Goal: Check status

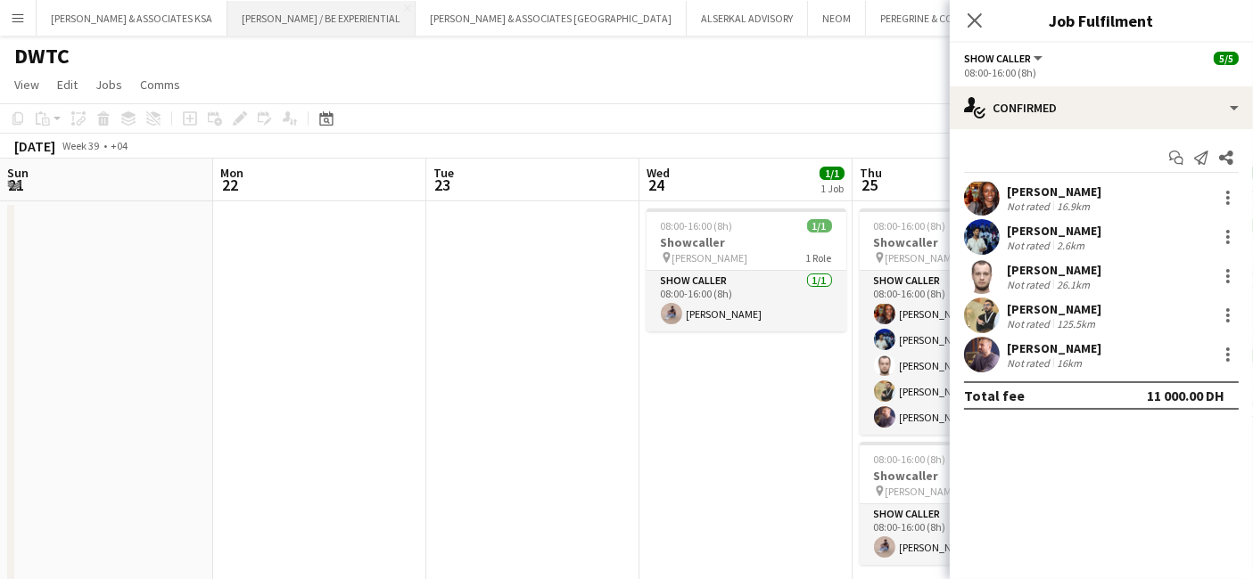
scroll to position [0, 698]
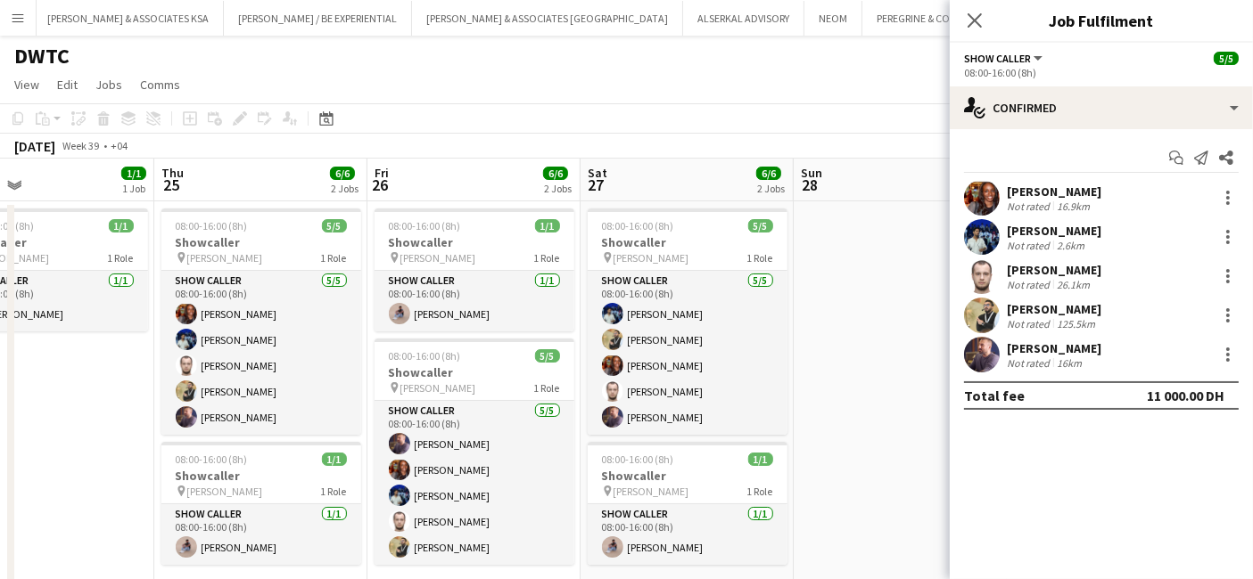
click at [21, 9] on button "Menu" at bounding box center [18, 18] width 36 height 36
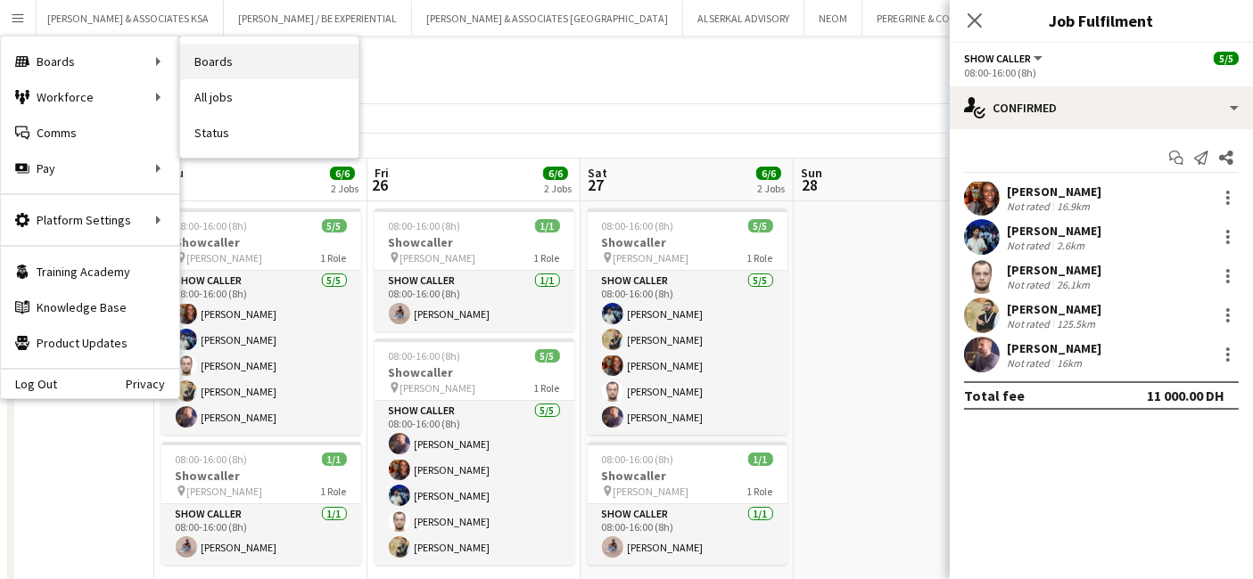
click at [229, 59] on link "Boards" at bounding box center [269, 62] width 178 height 36
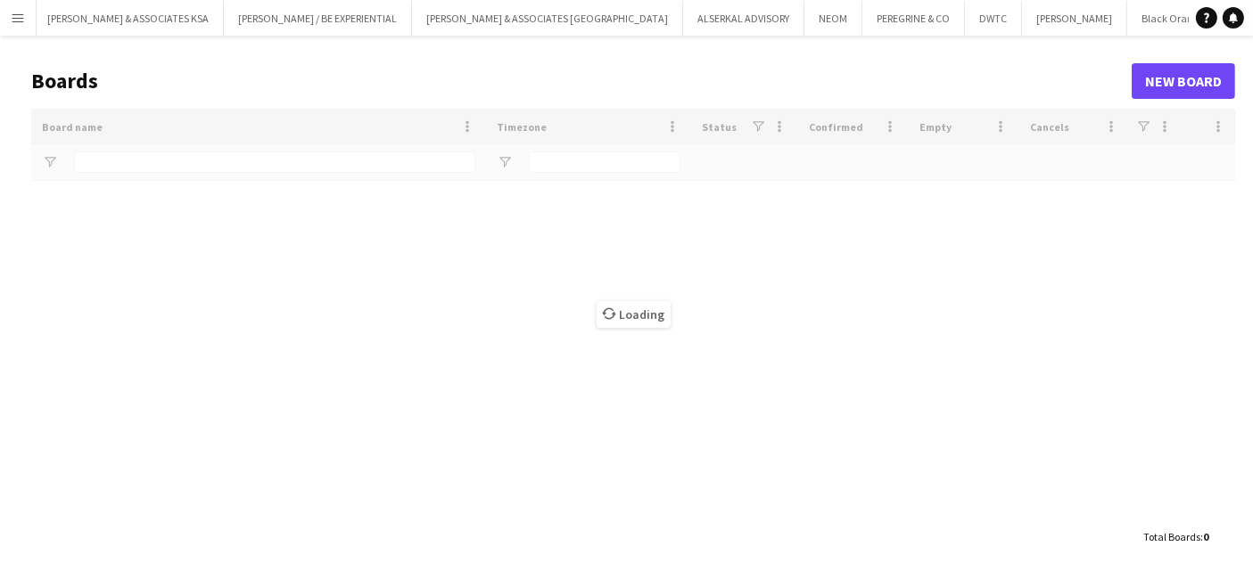
type input "*****"
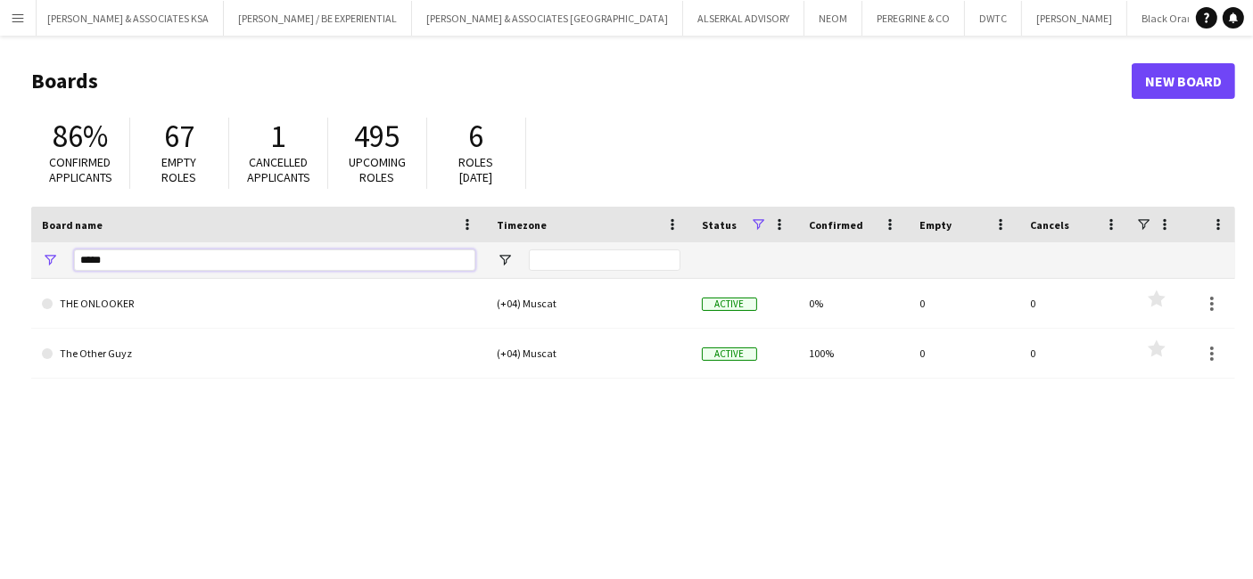
drag, startPoint x: 185, startPoint y: 261, endPoint x: 71, endPoint y: 264, distance: 114.1
click at [71, 264] on div "*****" at bounding box center [258, 260] width 455 height 36
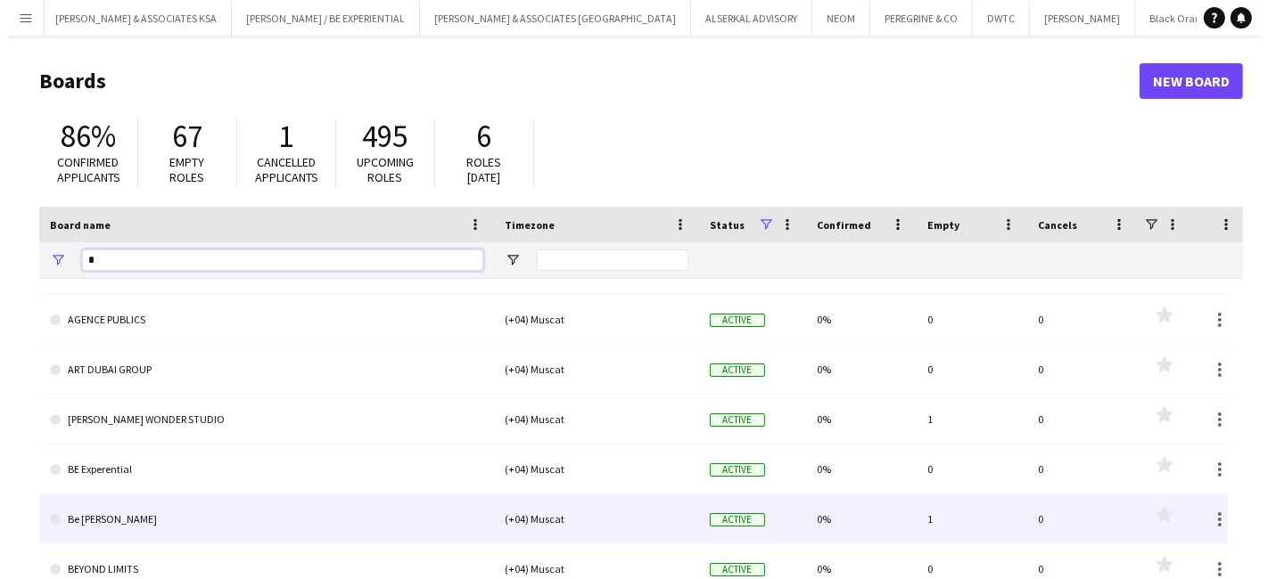
scroll to position [99, 0]
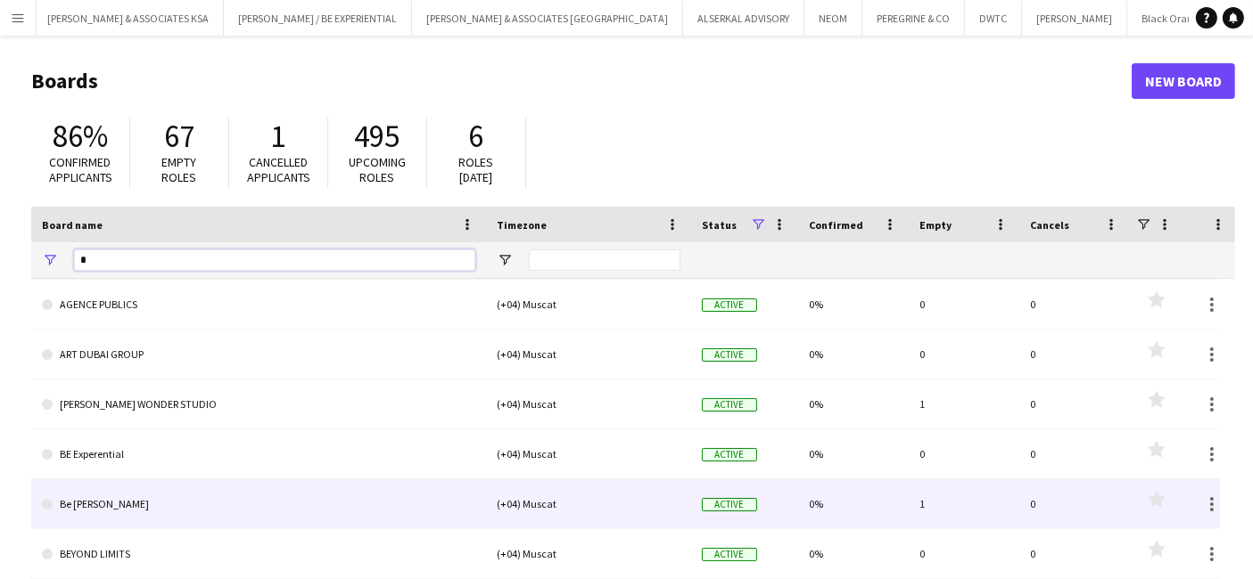
type input "*"
click at [142, 500] on link "Be [PERSON_NAME]" at bounding box center [258, 505] width 433 height 50
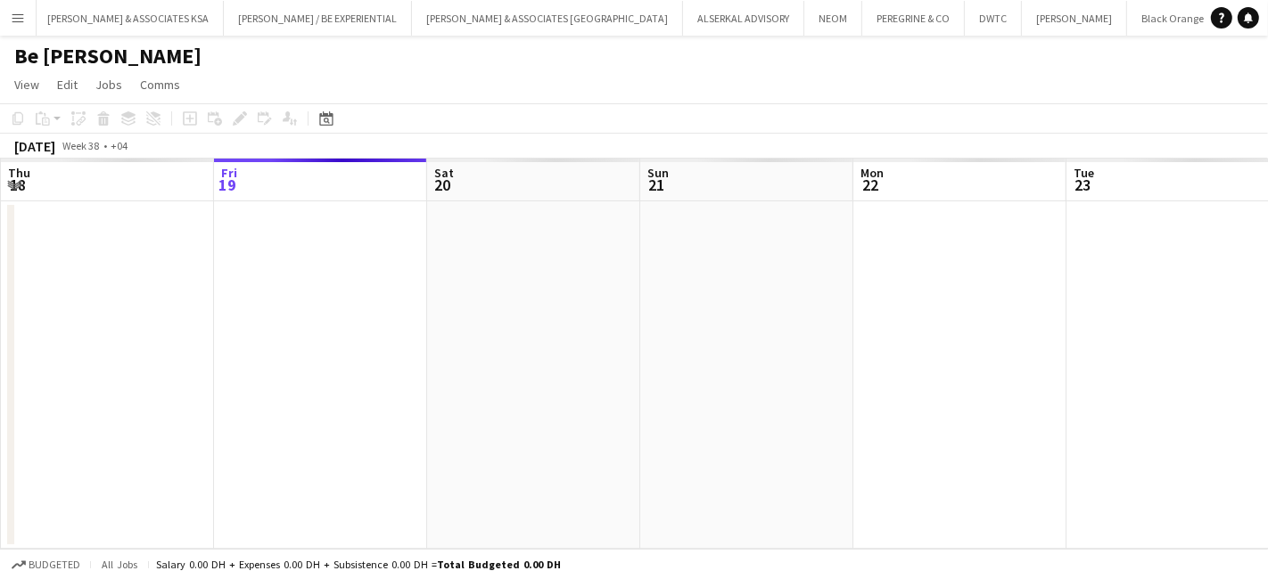
scroll to position [0, 102]
click at [335, 116] on div "Date picker" at bounding box center [326, 118] width 21 height 21
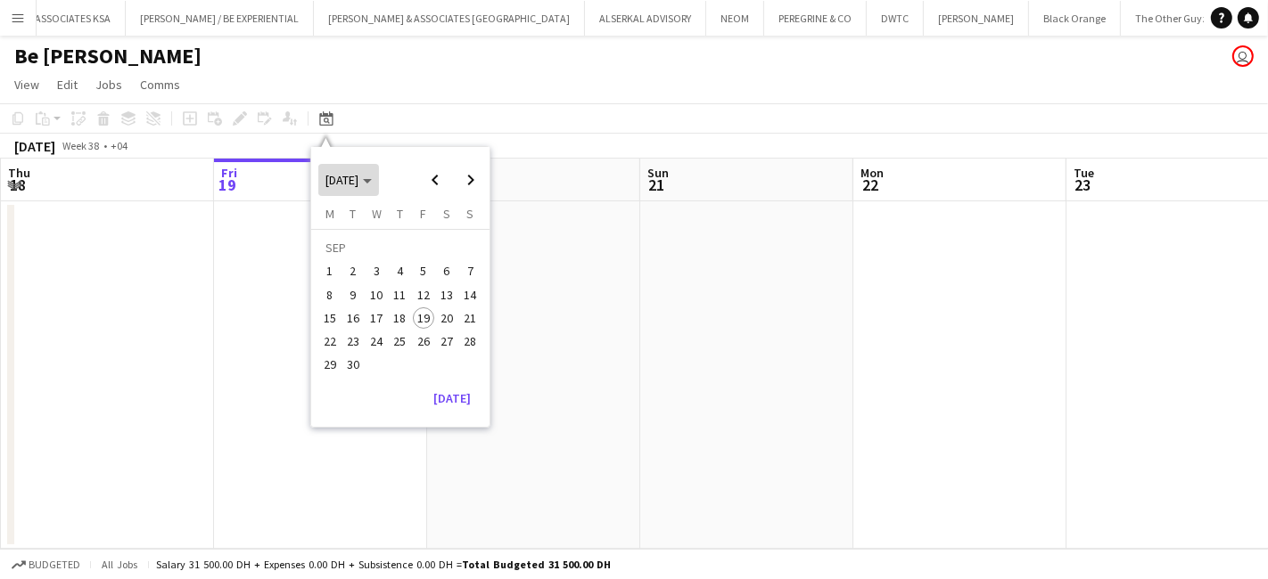
click at [372, 172] on span "[DATE]" at bounding box center [348, 180] width 46 height 16
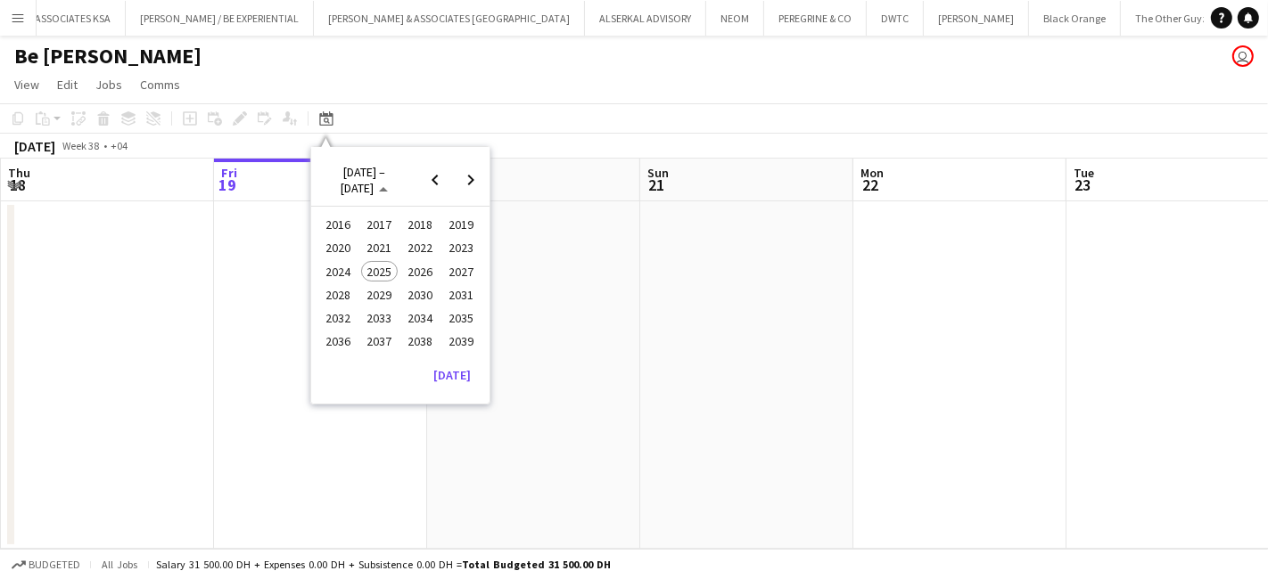
click at [446, 244] on span "2023" at bounding box center [461, 248] width 37 height 21
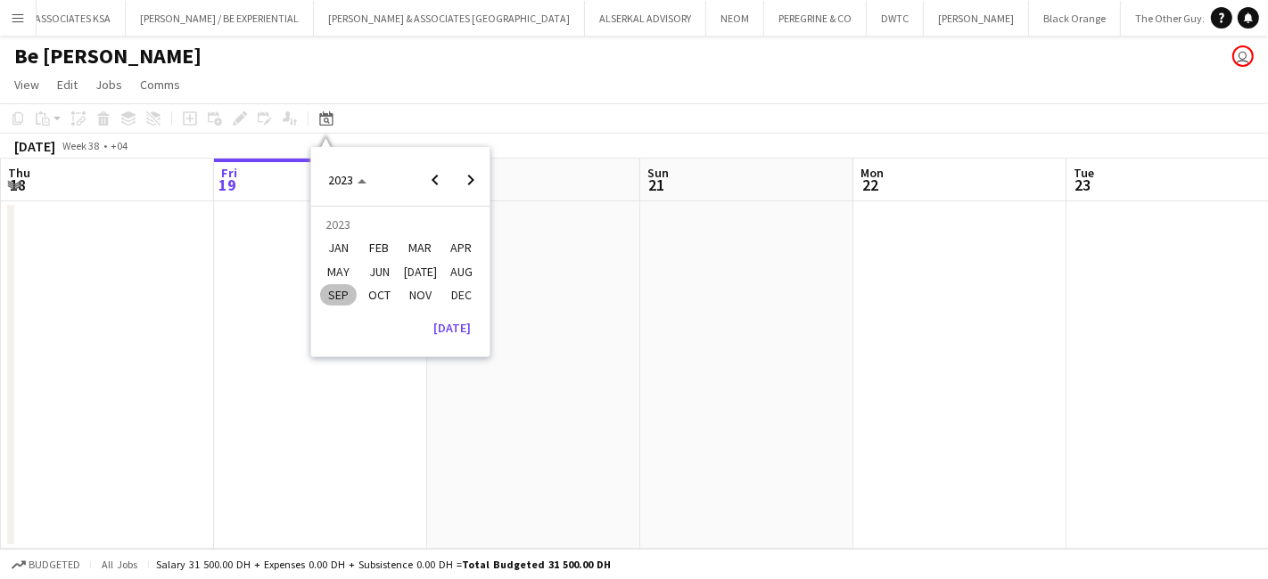
click at [455, 287] on span "DEC" at bounding box center [461, 294] width 37 height 21
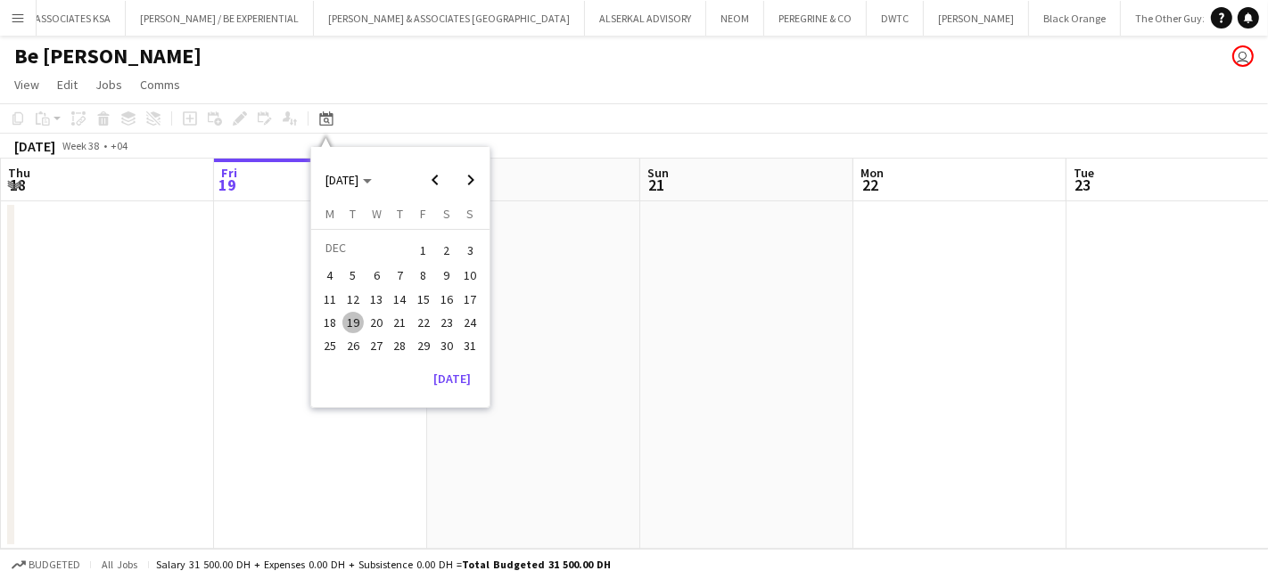
click at [425, 250] on span "1" at bounding box center [423, 250] width 21 height 25
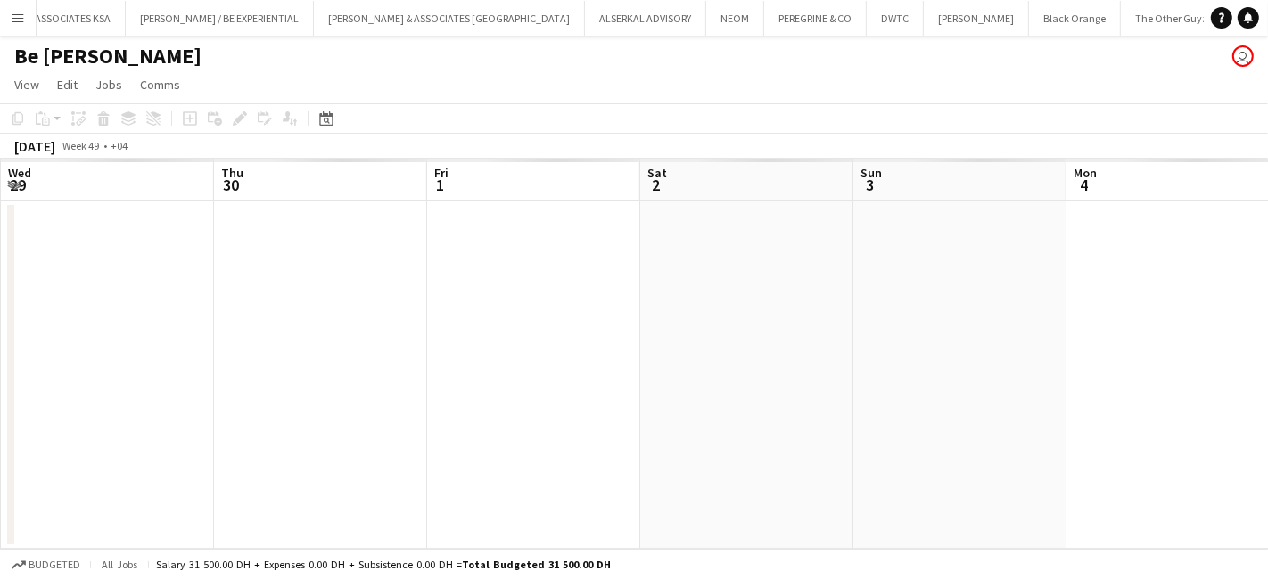
scroll to position [0, 612]
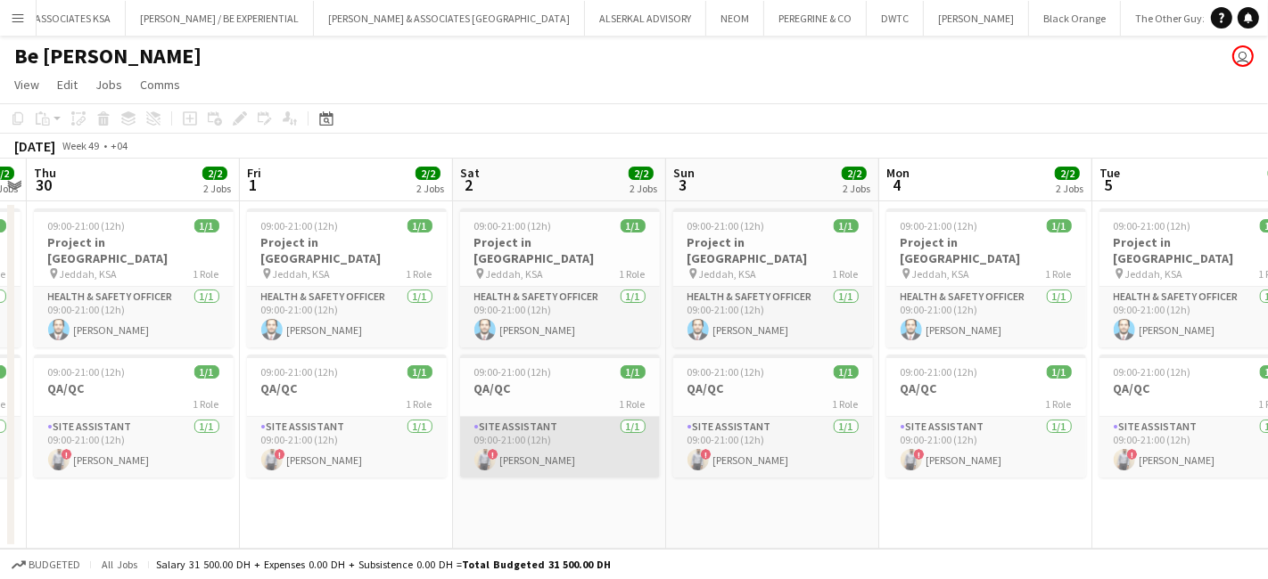
click at [514, 417] on app-card-role "Site Assistant [DATE] 09:00-21:00 (12h) ! [PERSON_NAME]" at bounding box center [560, 447] width 200 height 61
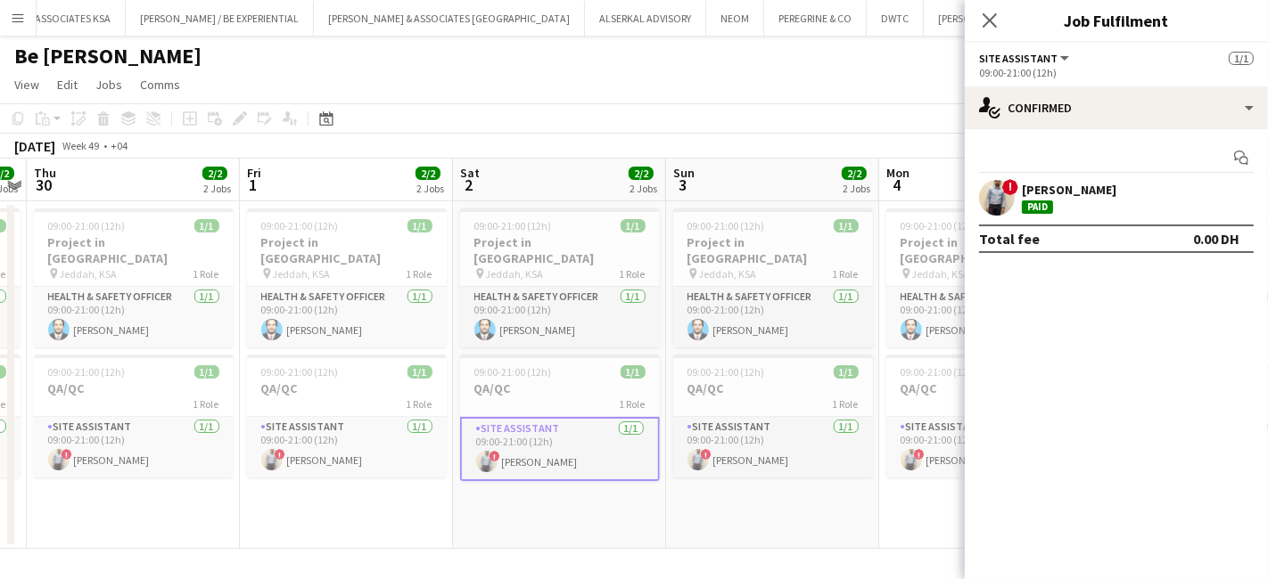
click at [1046, 188] on div "[PERSON_NAME]" at bounding box center [1069, 190] width 94 height 16
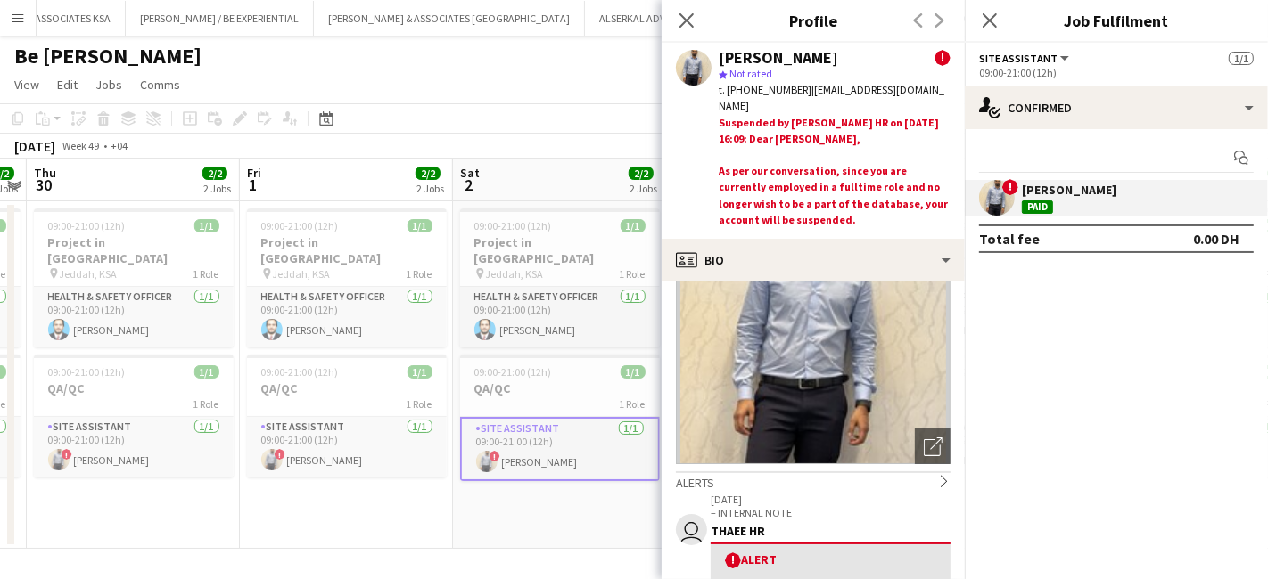
scroll to position [0, 0]
